Goal: Transaction & Acquisition: Purchase product/service

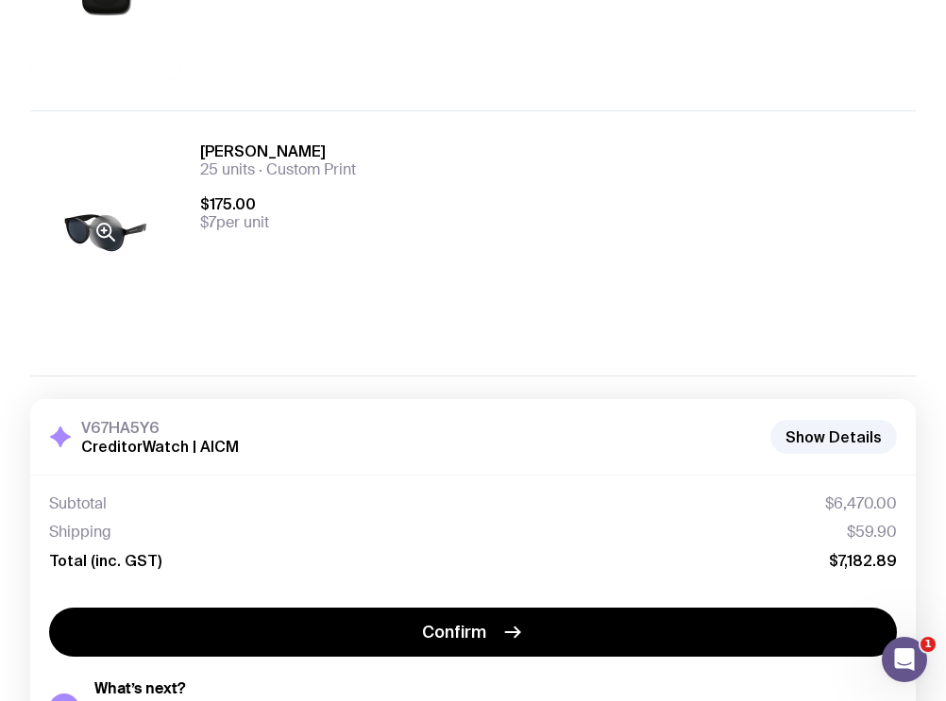
scroll to position [1120, 0]
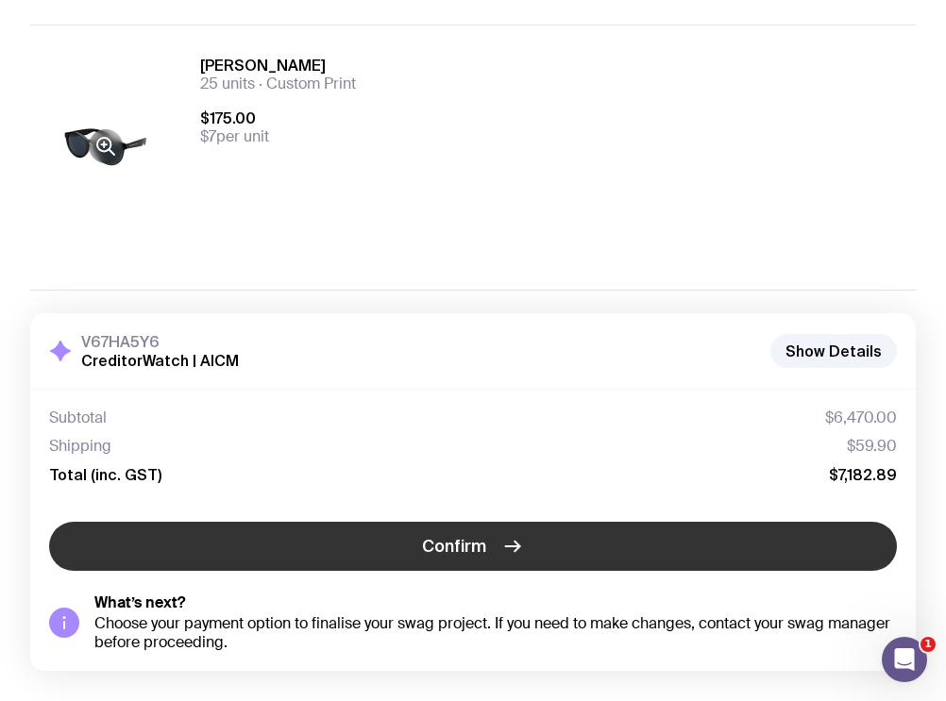
click at [496, 544] on button "Confirm" at bounding box center [472, 546] width 847 height 49
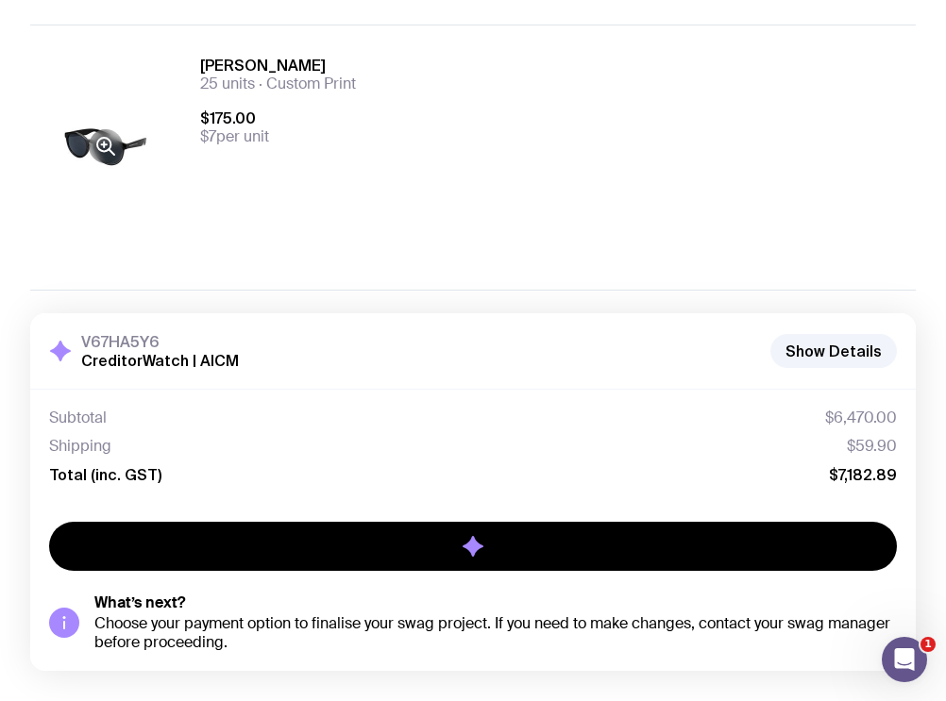
scroll to position [181, 0]
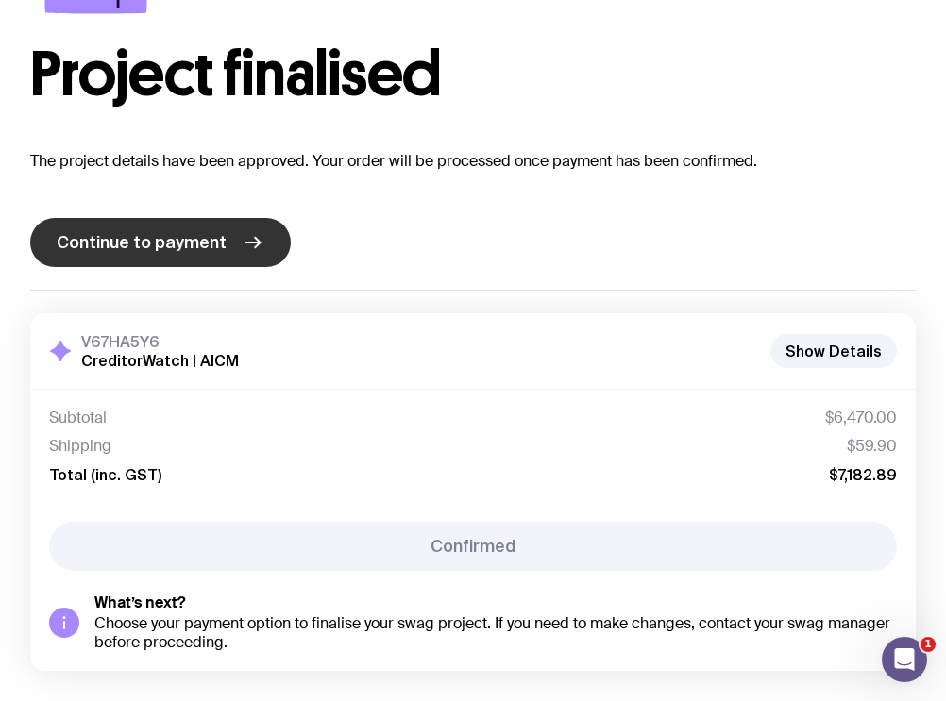
click at [204, 243] on span "Continue to payment" at bounding box center [142, 242] width 170 height 23
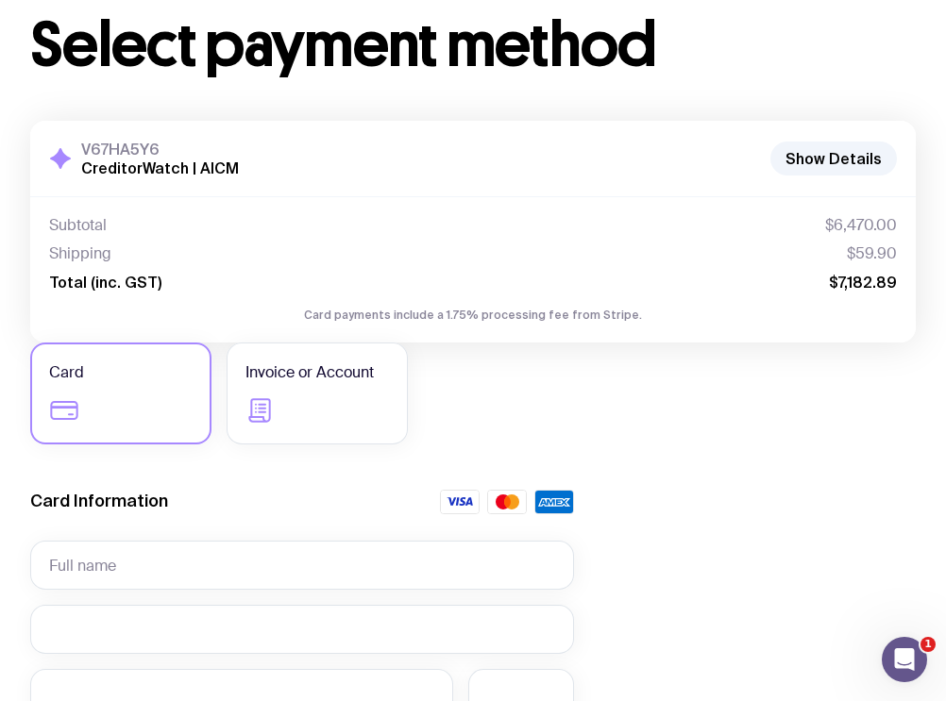
scroll to position [107, 0]
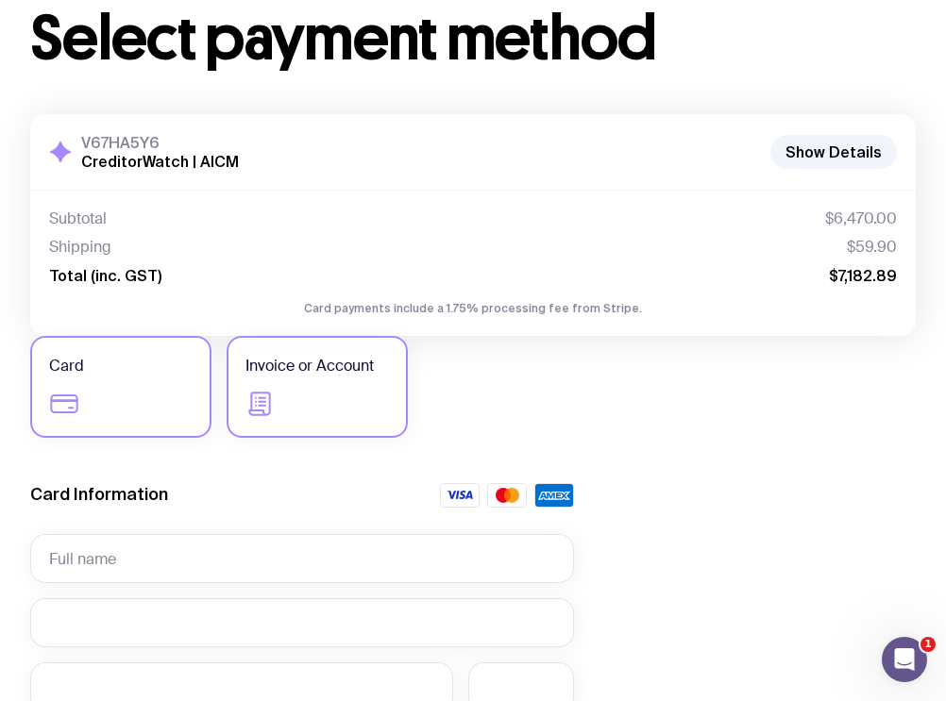
click at [310, 405] on label "Invoice or Account" at bounding box center [316, 387] width 181 height 102
click at [0, 0] on input "Invoice or Account" at bounding box center [0, 0] width 0 height 0
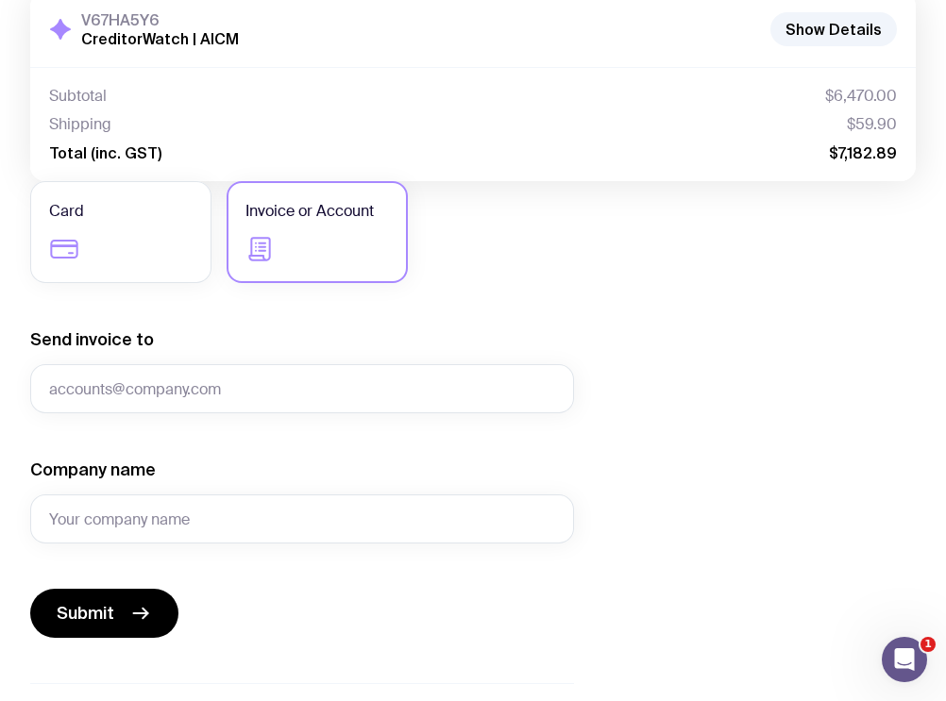
scroll to position [231, 0]
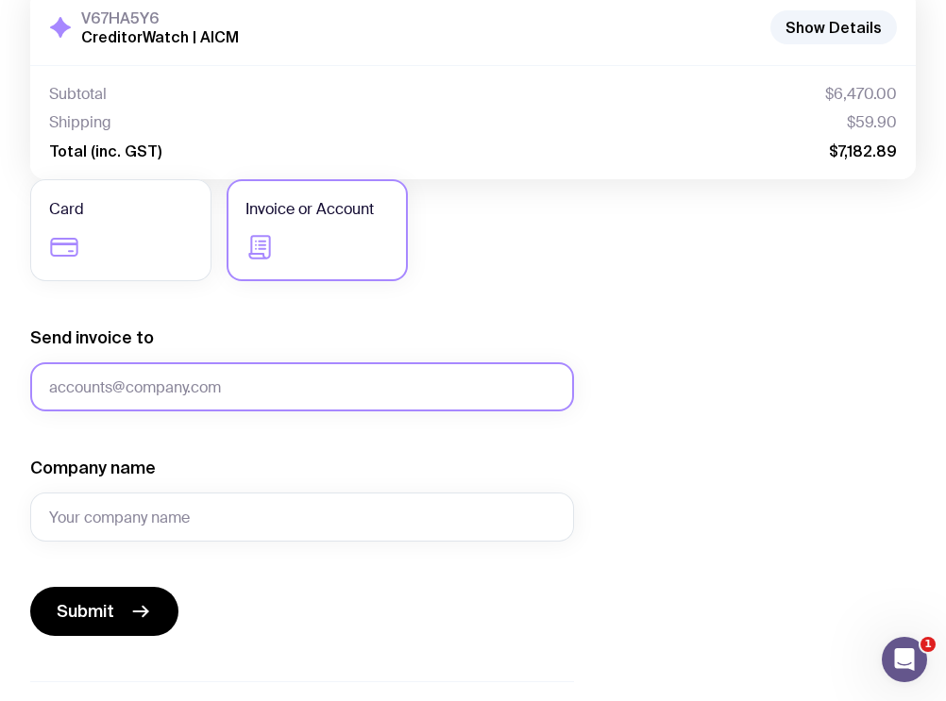
click at [208, 391] on input "Send invoice to" at bounding box center [302, 386] width 544 height 49
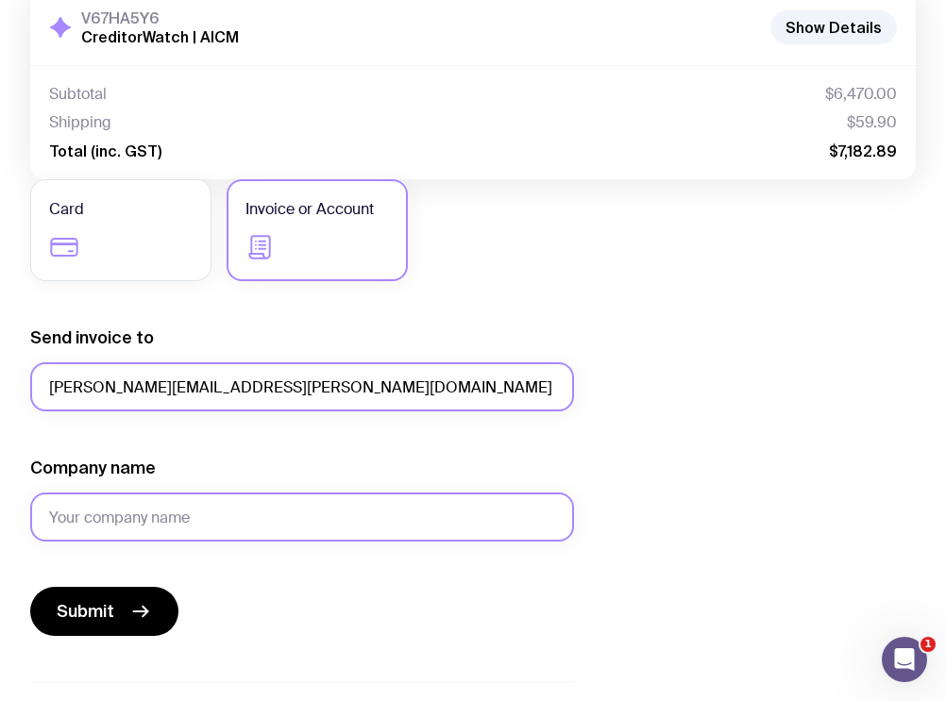
type input "[PERSON_NAME][EMAIL_ADDRESS][PERSON_NAME][DOMAIN_NAME]"
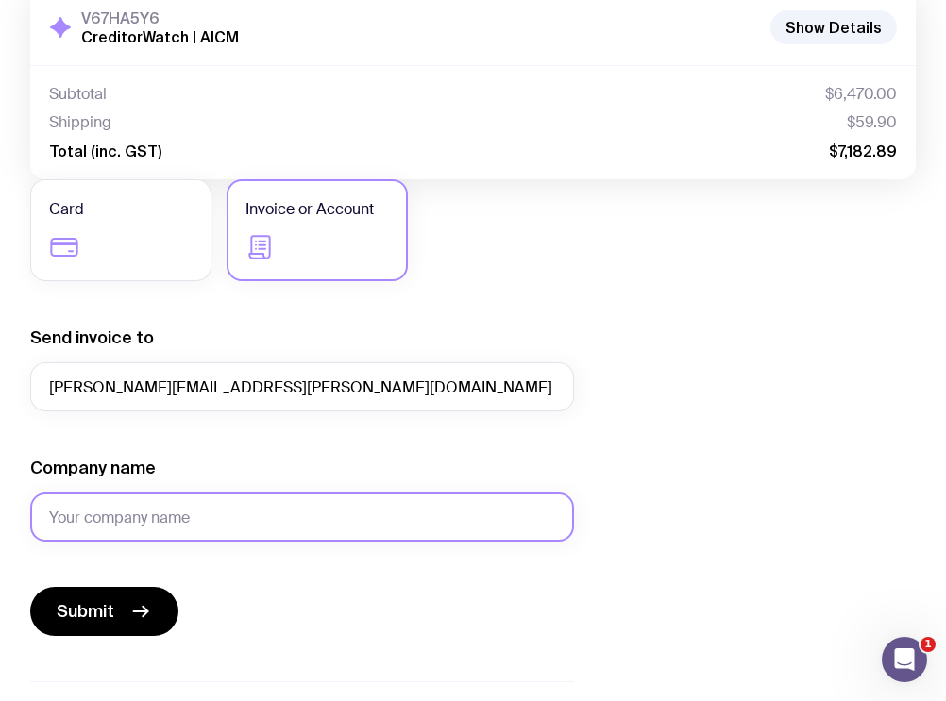
click at [176, 501] on input "Company name" at bounding box center [302, 517] width 544 height 49
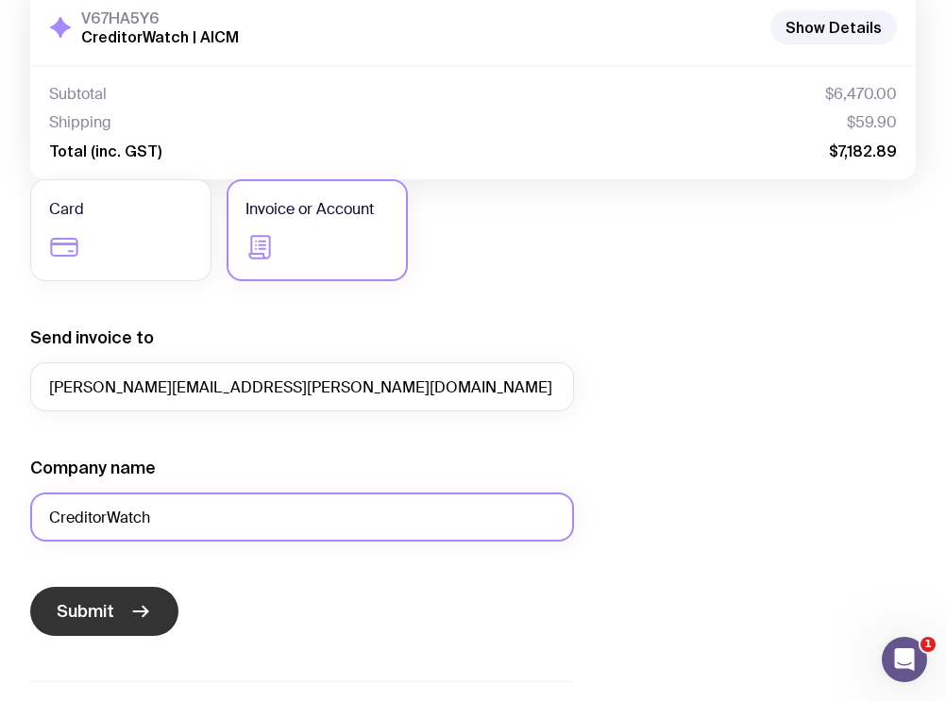
type input "CreditorWatch"
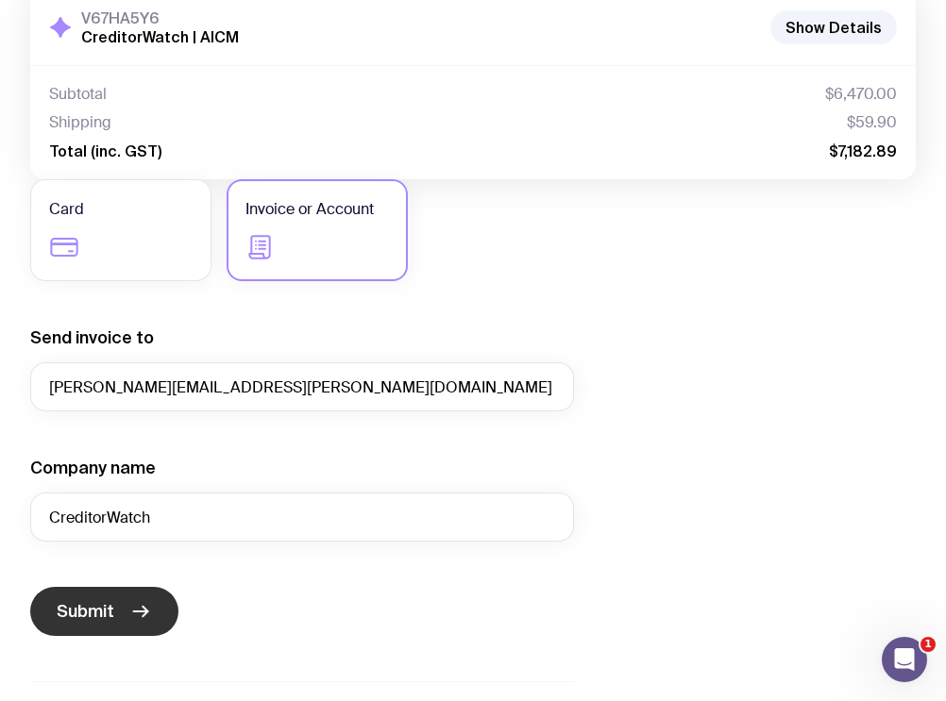
click at [123, 612] on button "Submit" at bounding box center [104, 611] width 148 height 49
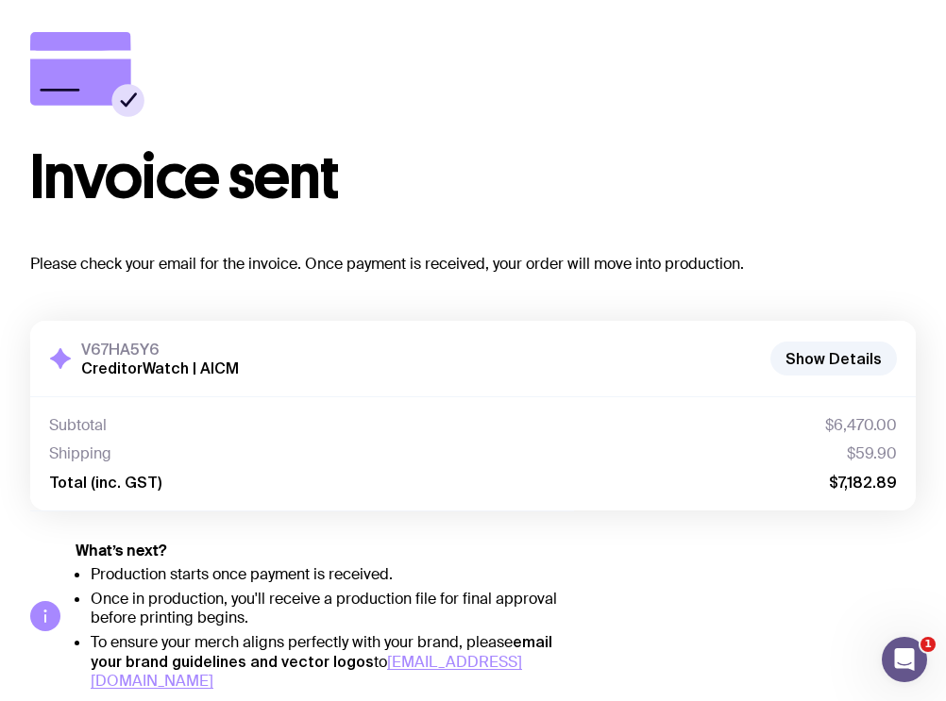
click at [696, 578] on div "Invoice sent Please check your email for the invoice. Once payment is received,…" at bounding box center [472, 361] width 885 height 659
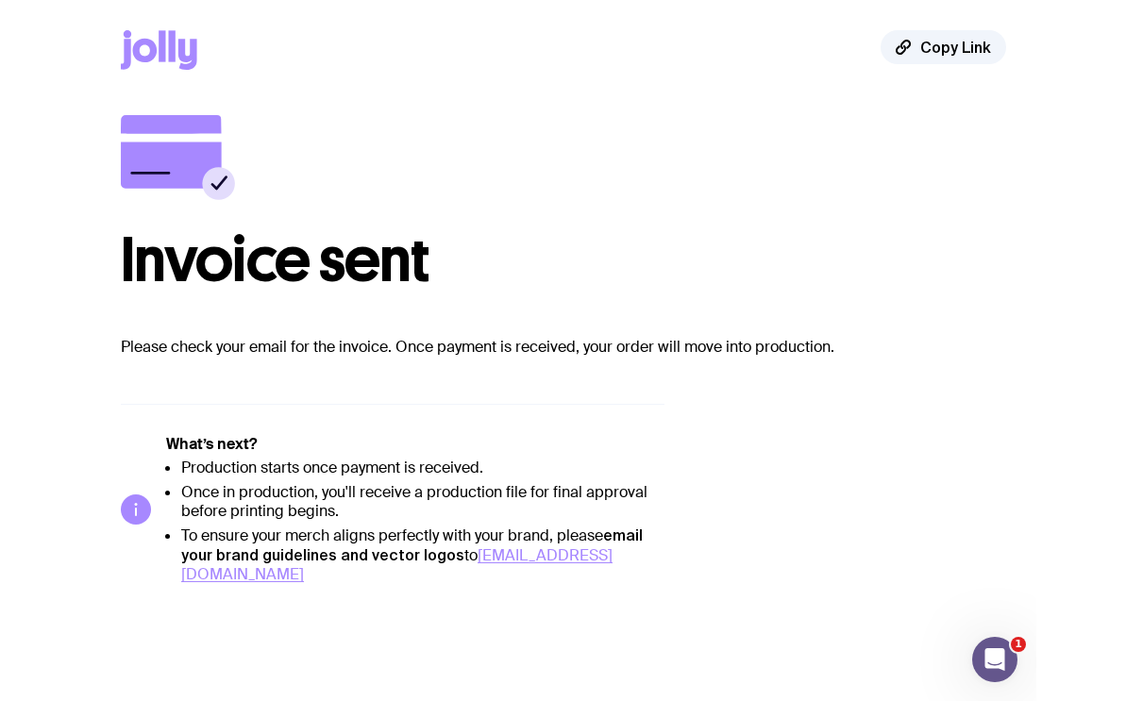
scroll to position [0, 0]
